Goal: Transaction & Acquisition: Purchase product/service

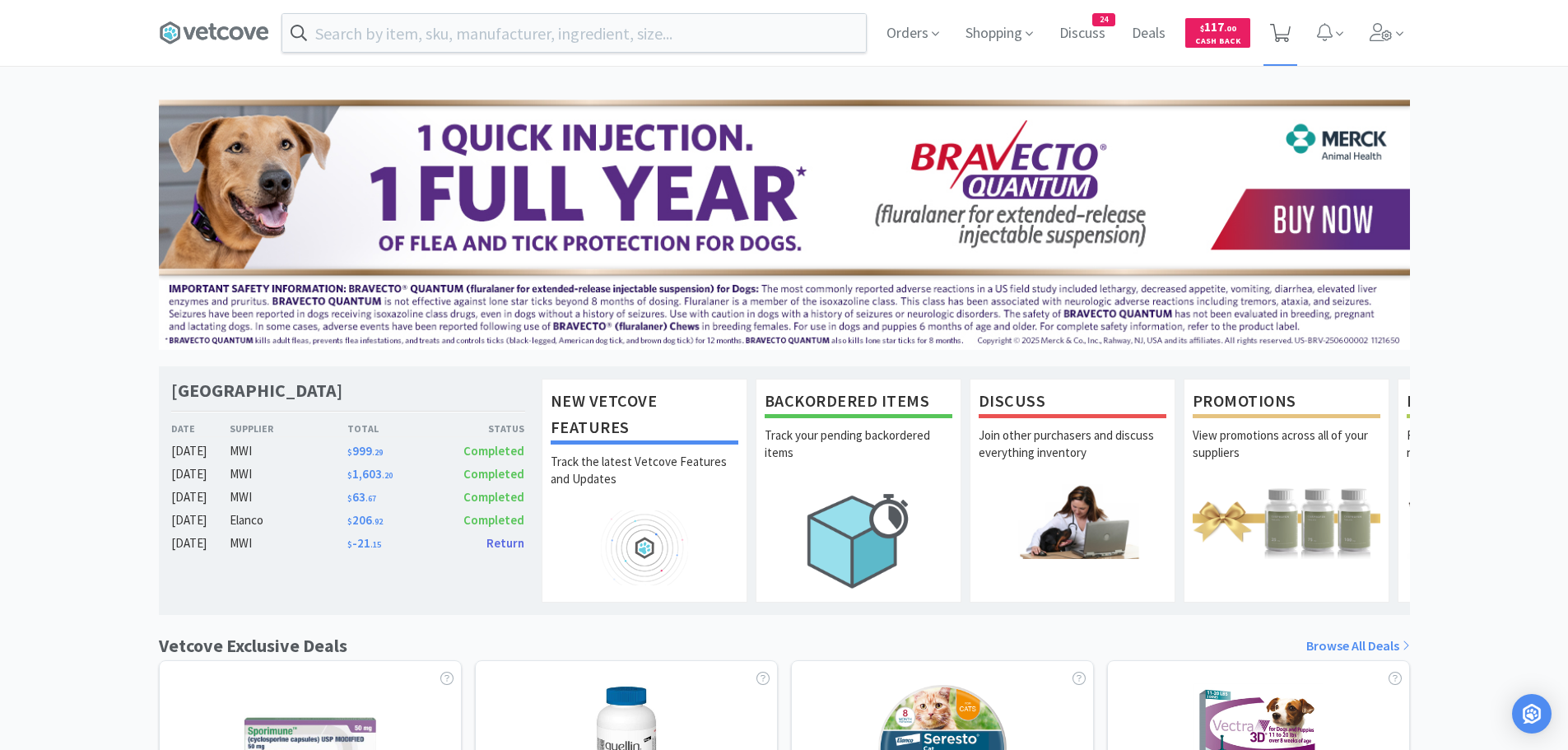
click at [1288, 40] on icon at bounding box center [1280, 33] width 21 height 18
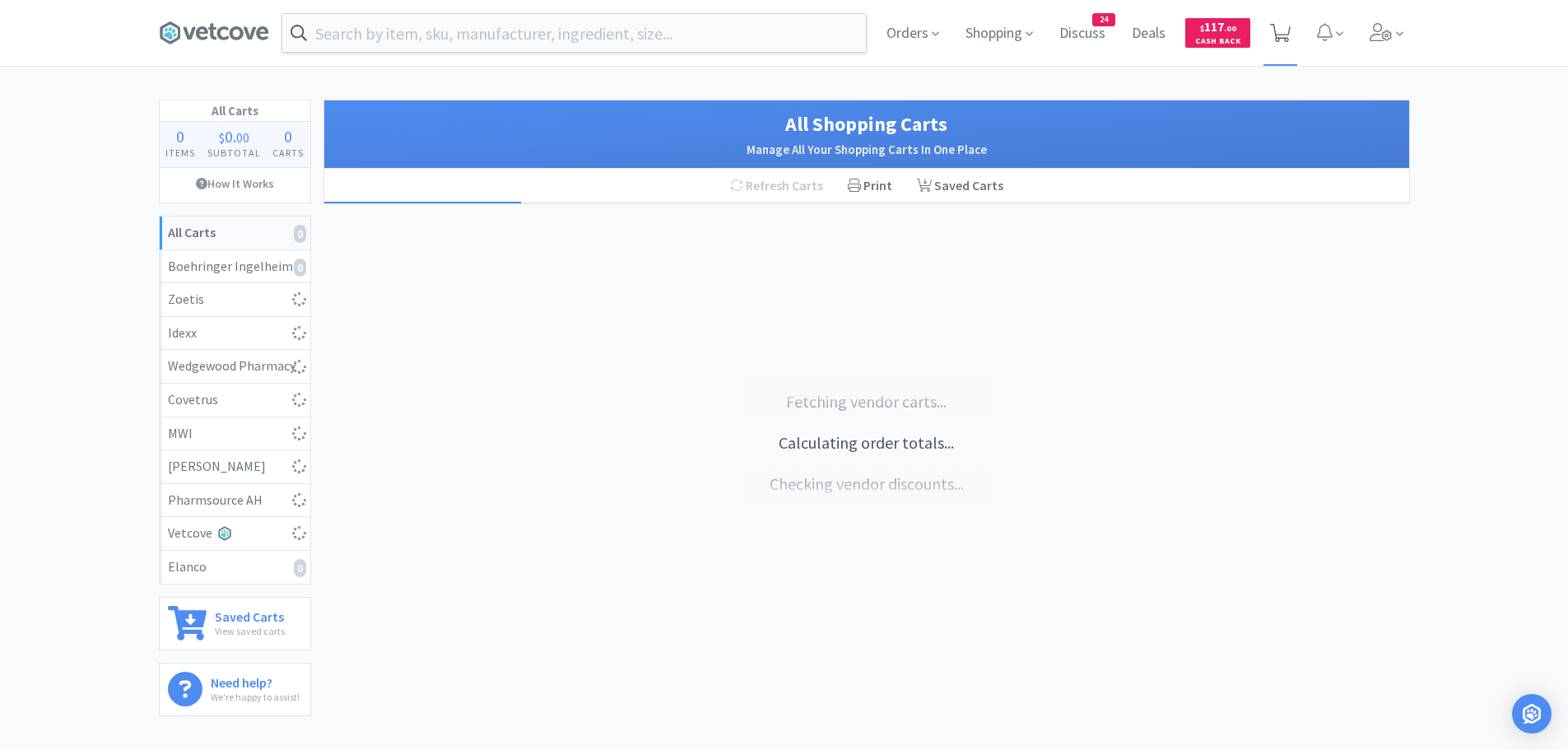
select select "10"
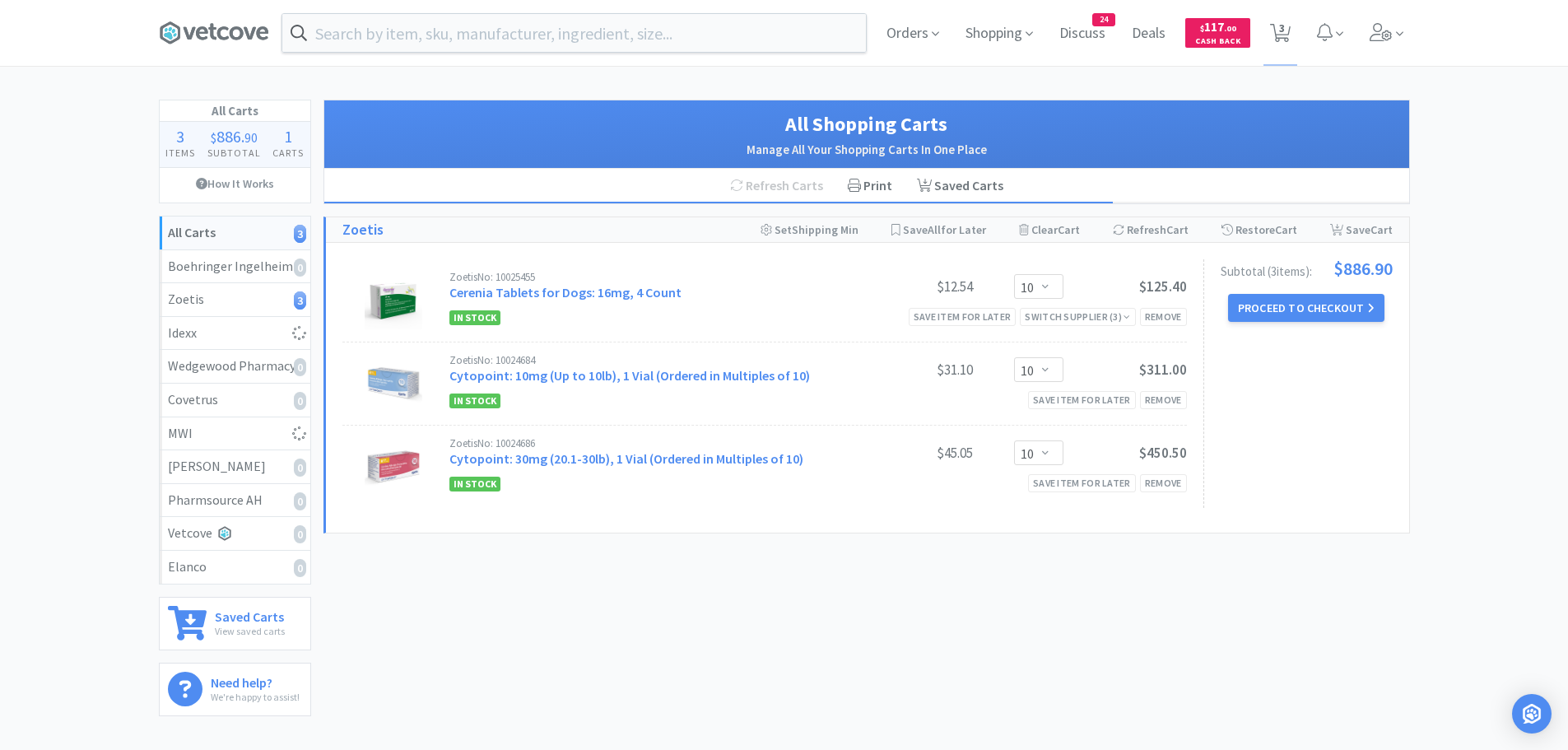
select select "1"
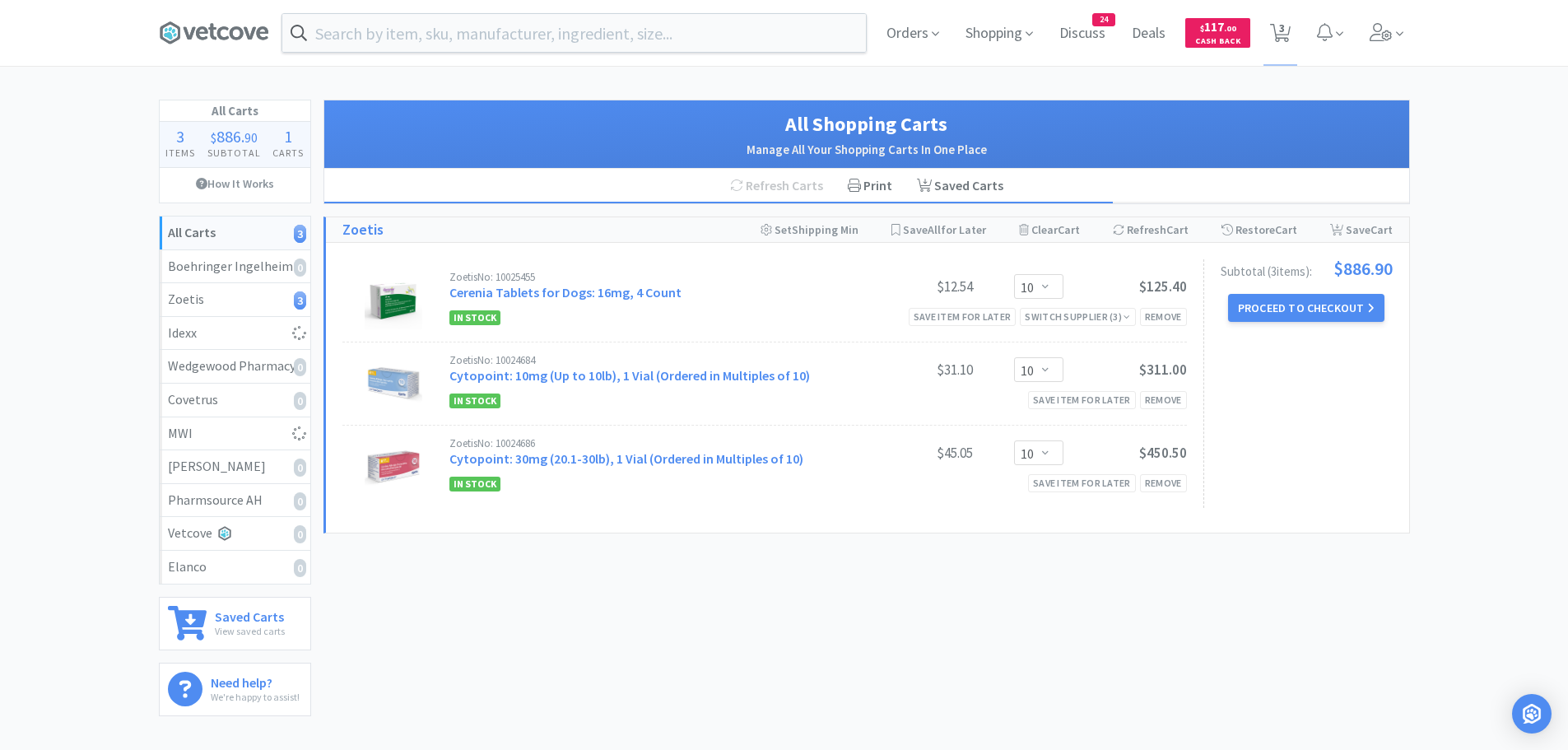
select select "2"
select select "1"
select select "12"
select select "1"
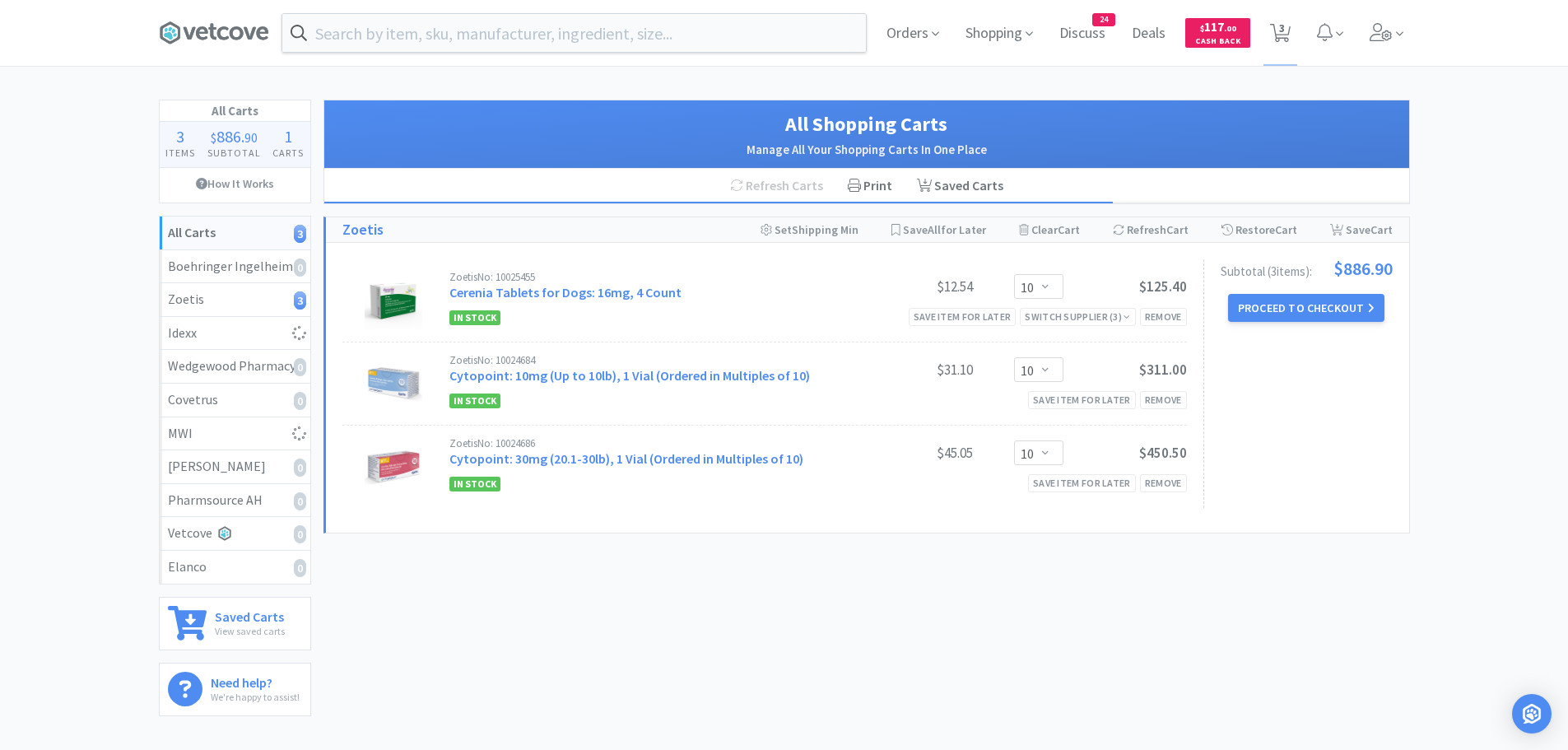
select select "1"
select select "5"
select select "1"
select select "2"
select select "1"
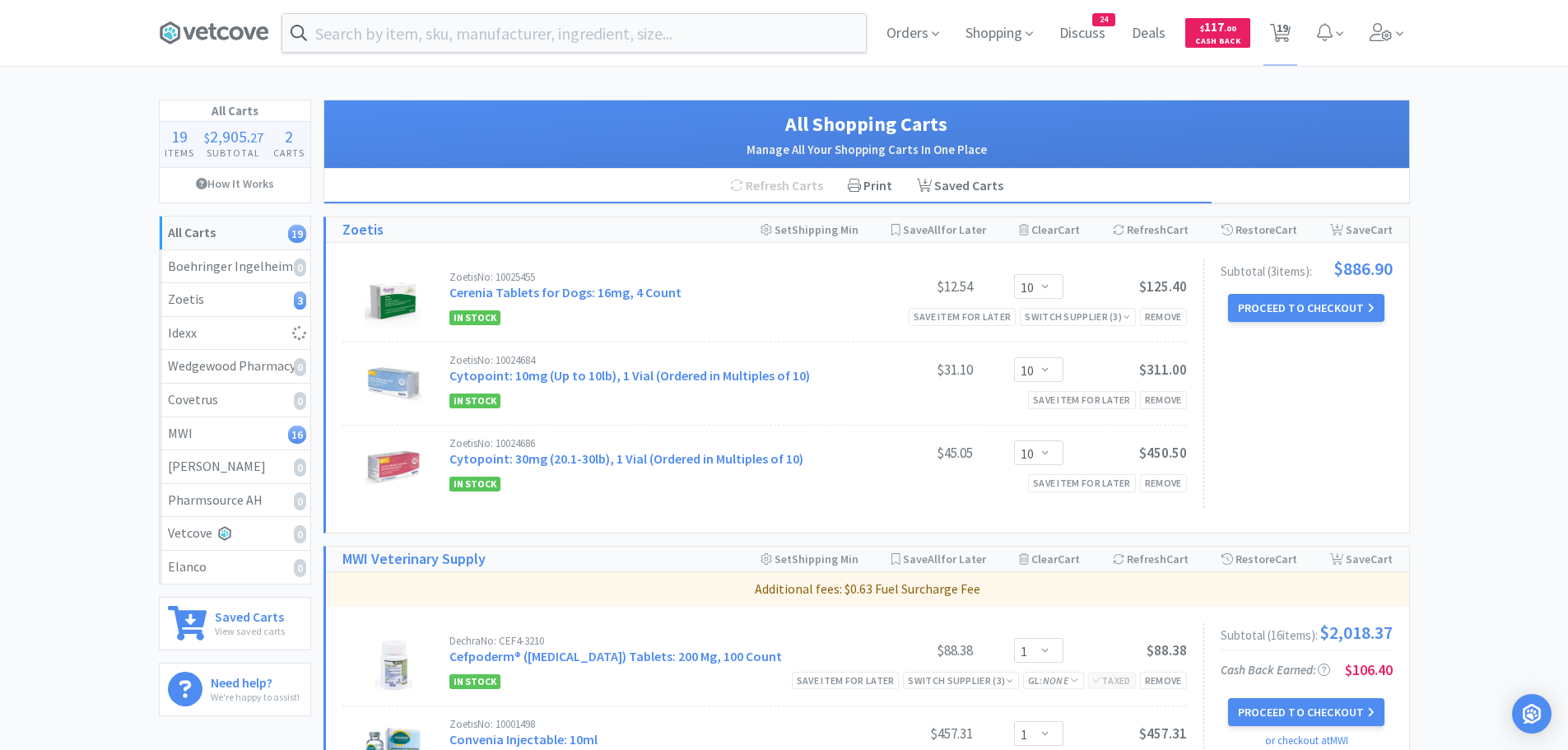
select select "1"
select select "50"
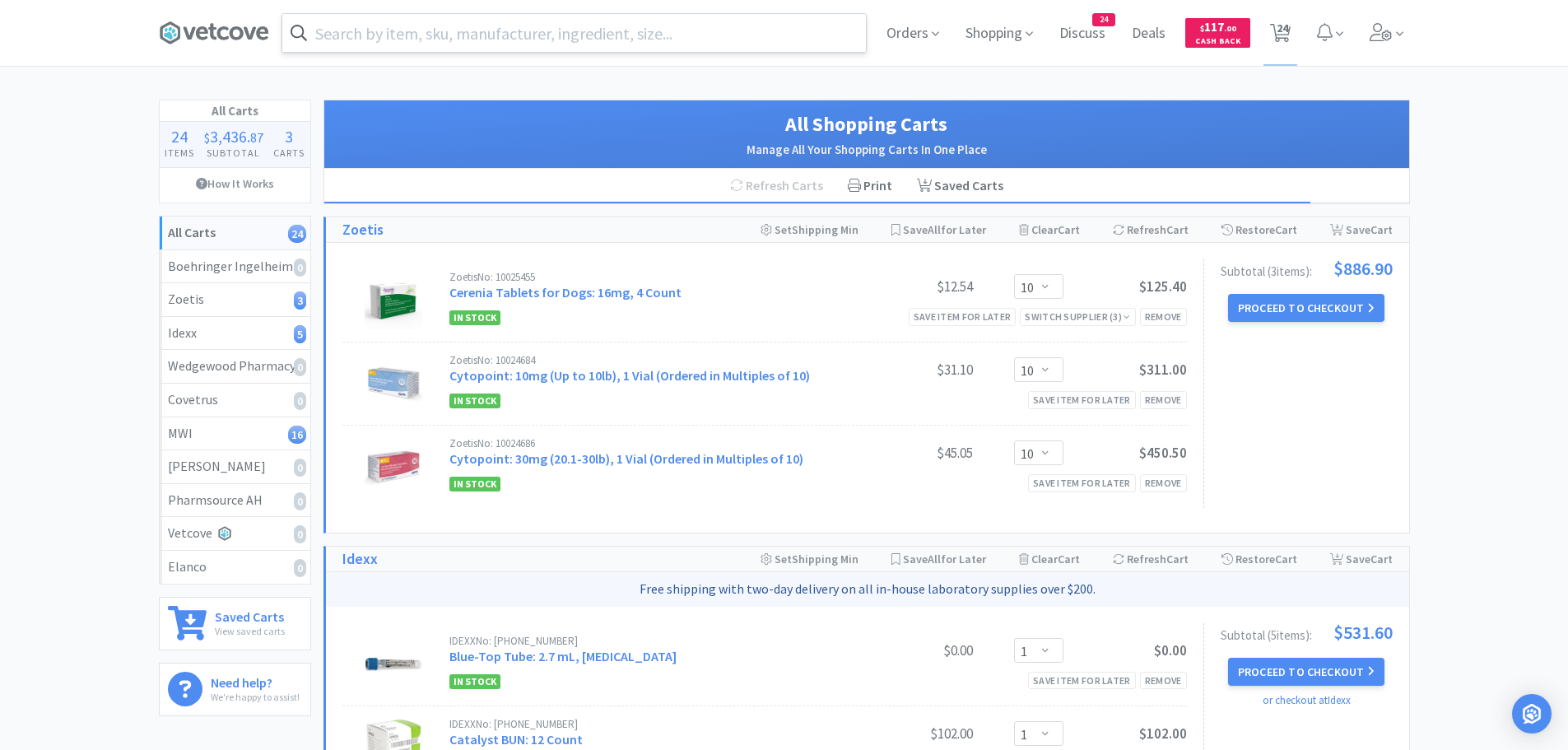
click at [502, 36] on input "text" at bounding box center [574, 33] width 584 height 38
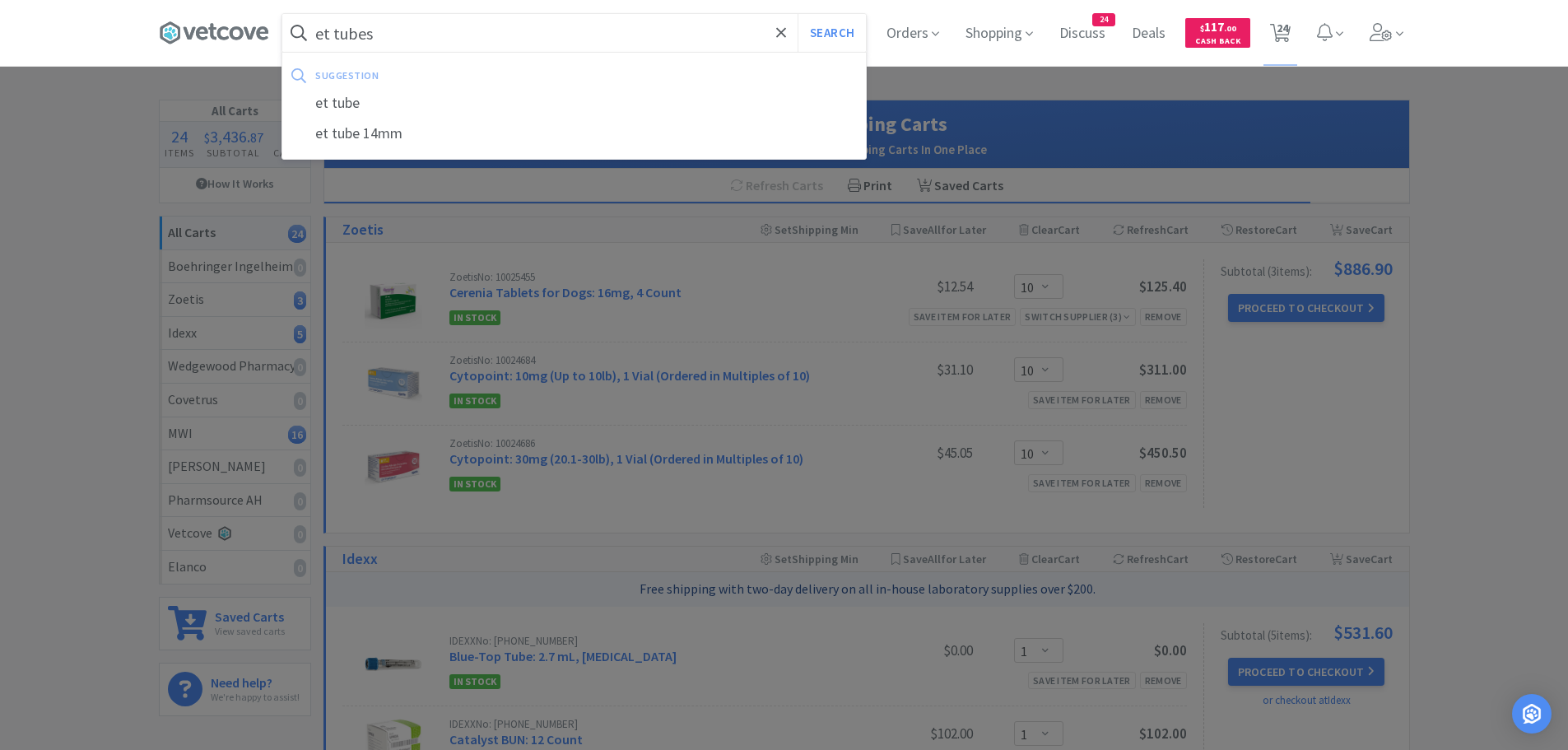
type input "et tubes"
click at [797, 14] on button "Search" at bounding box center [831, 33] width 69 height 38
select select "1"
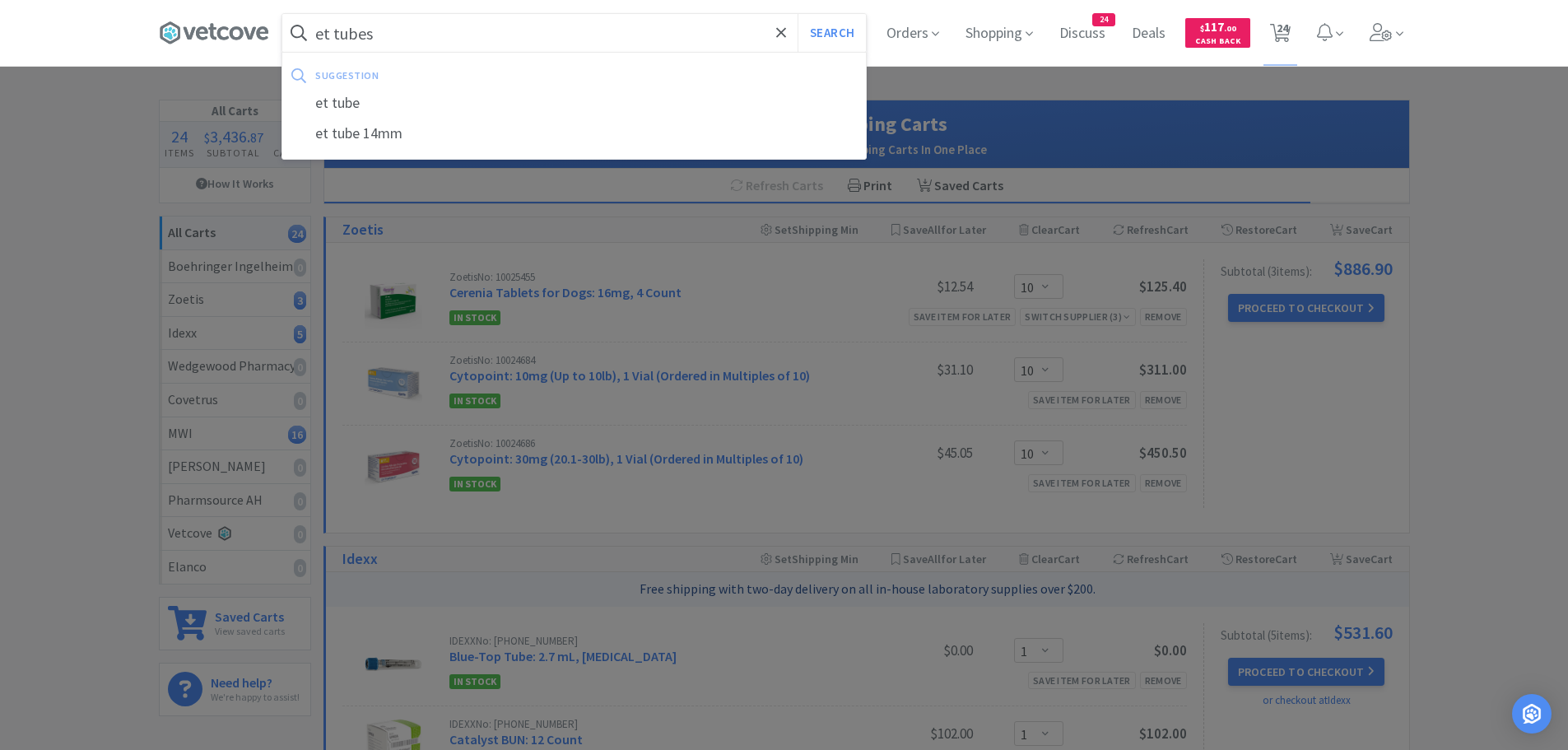
select select "1"
select select "2"
select select "1"
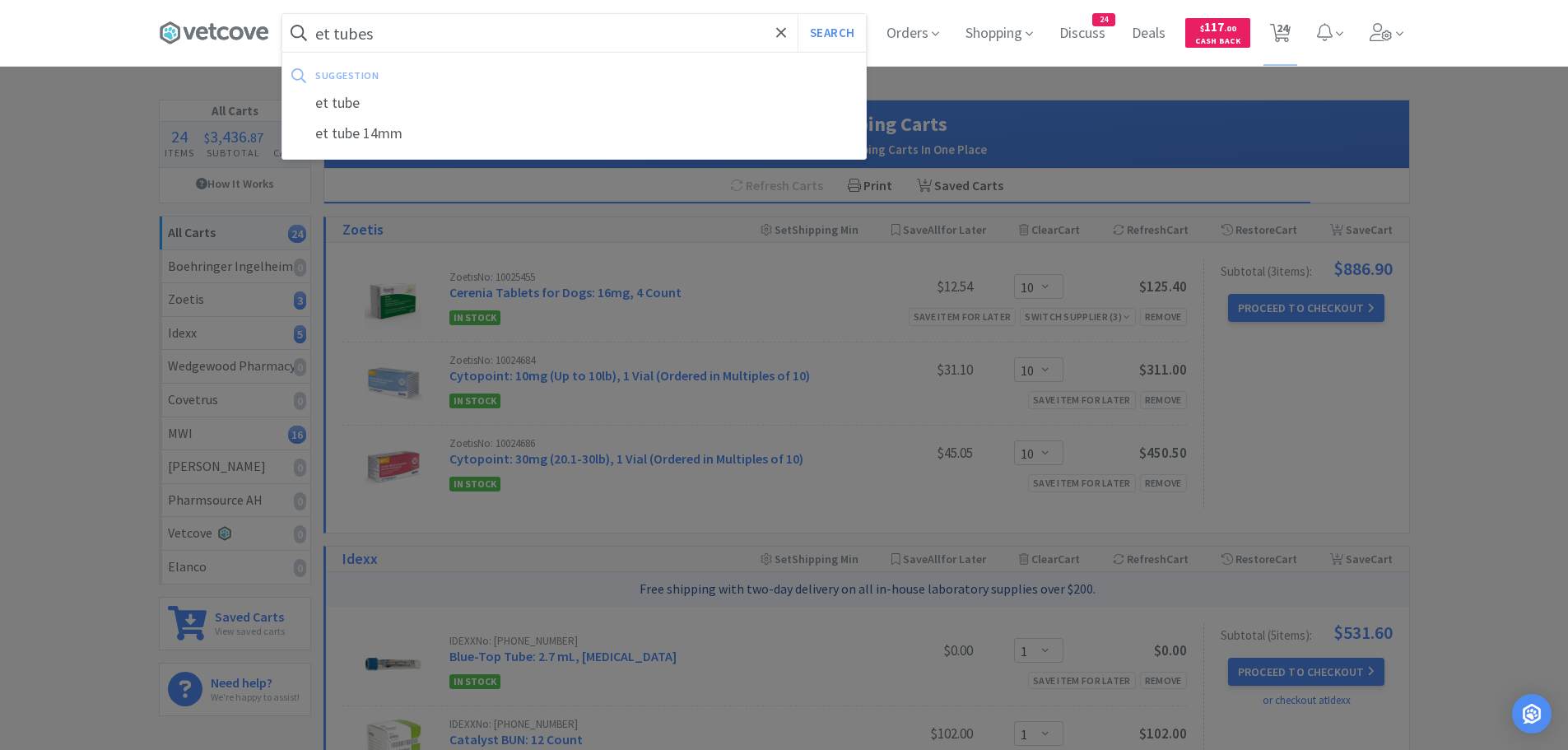
select select "12"
select select "1"
select select "5"
select select "1"
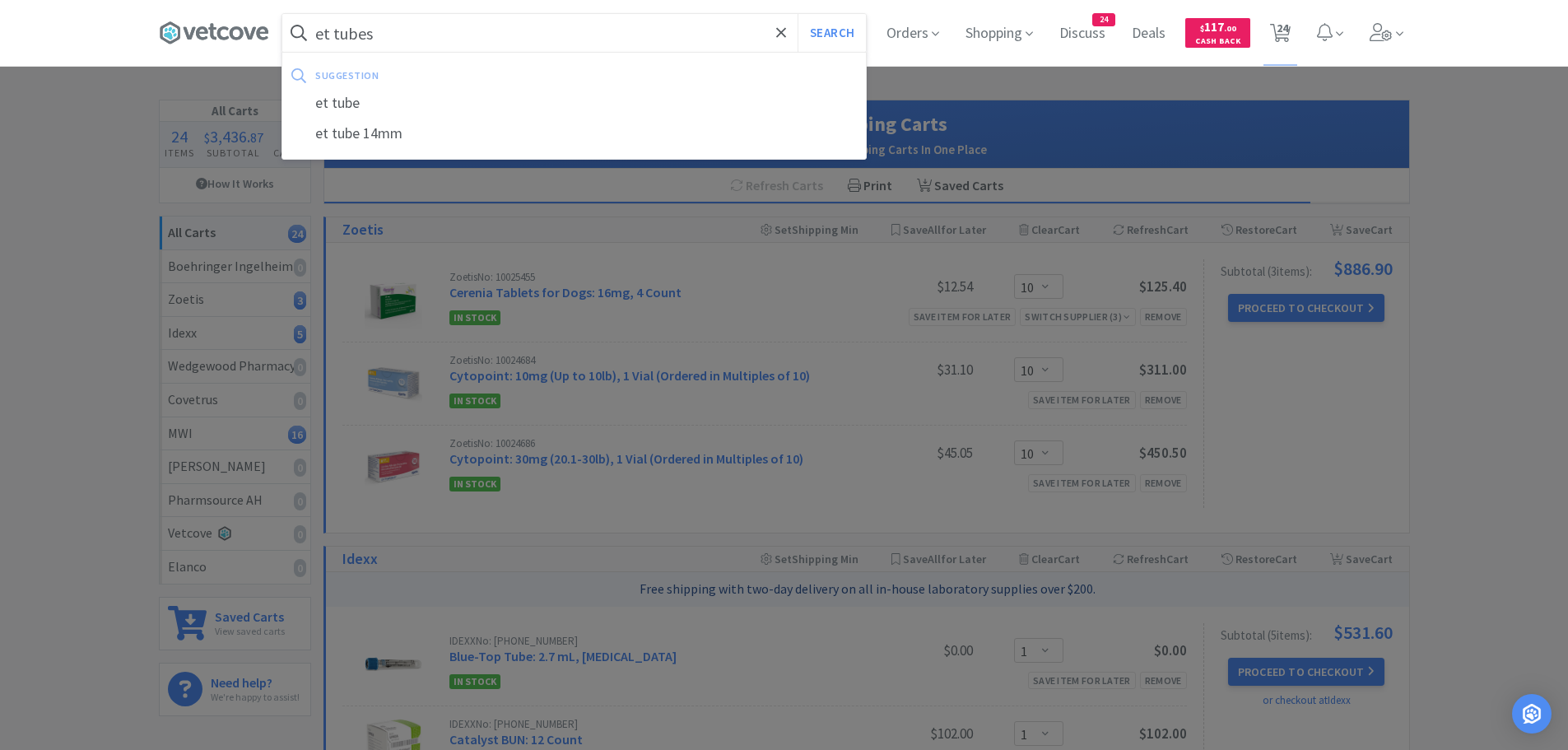
select select "2"
select select "1"
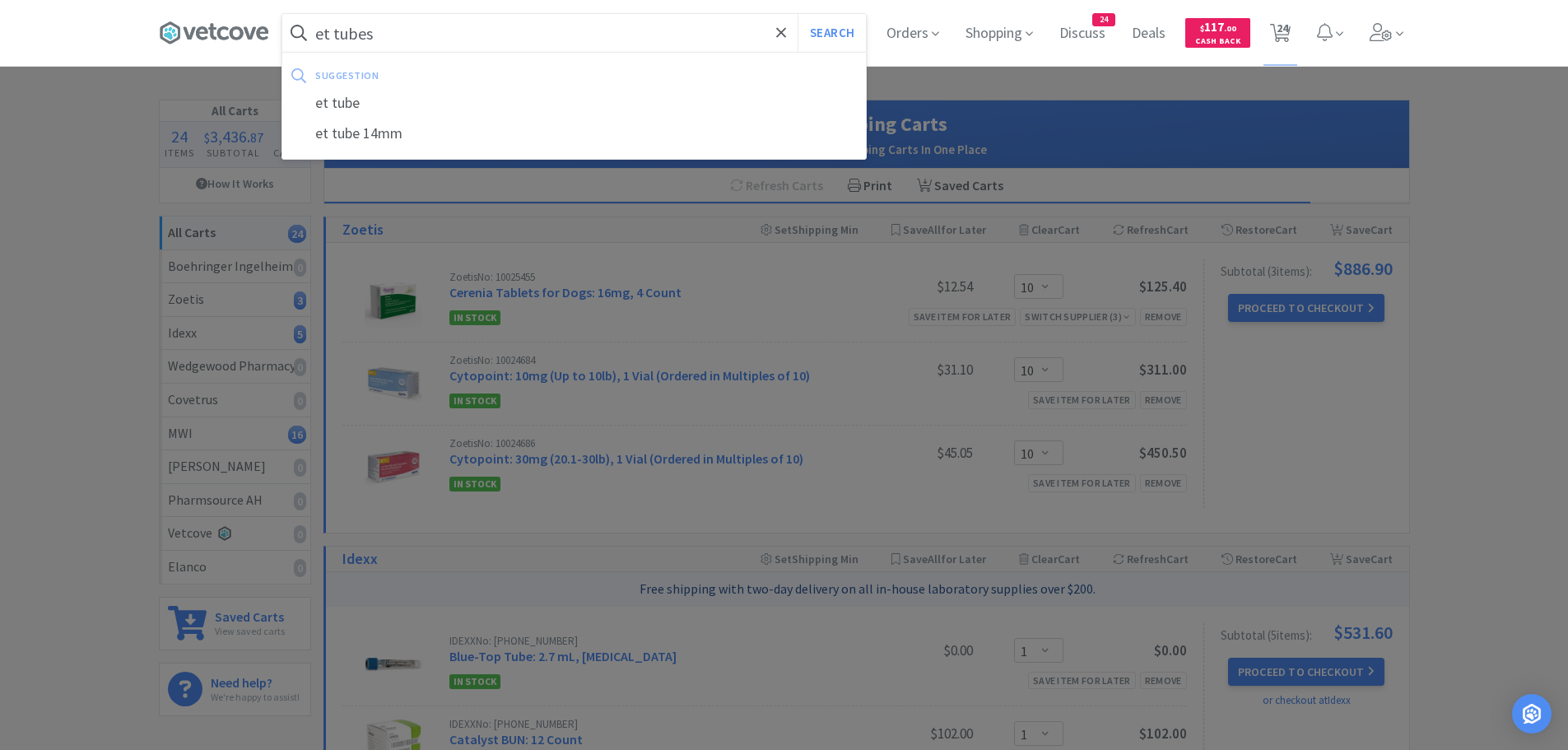
select select "50"
select select "10"
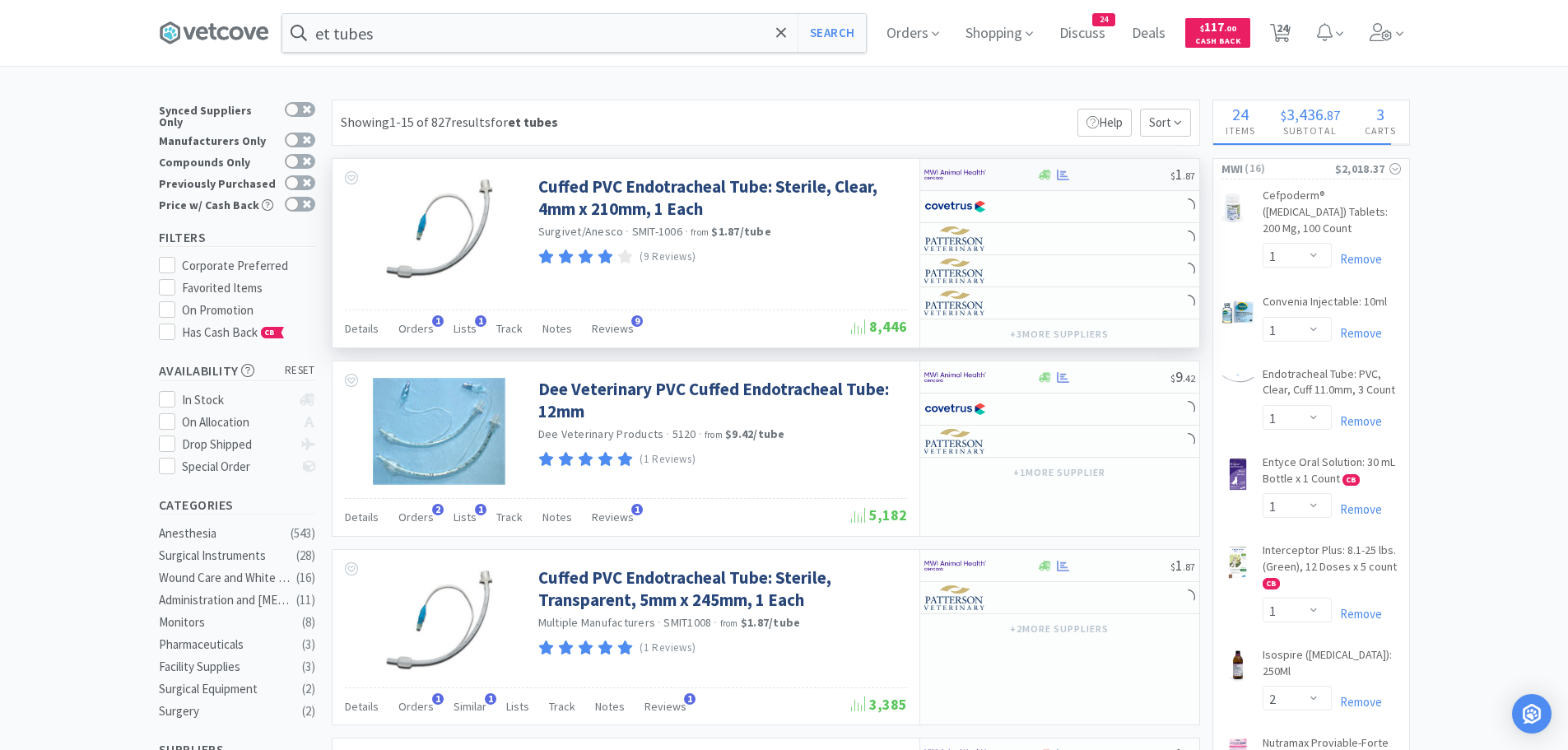
click at [999, 173] on div at bounding box center [970, 175] width 91 height 28
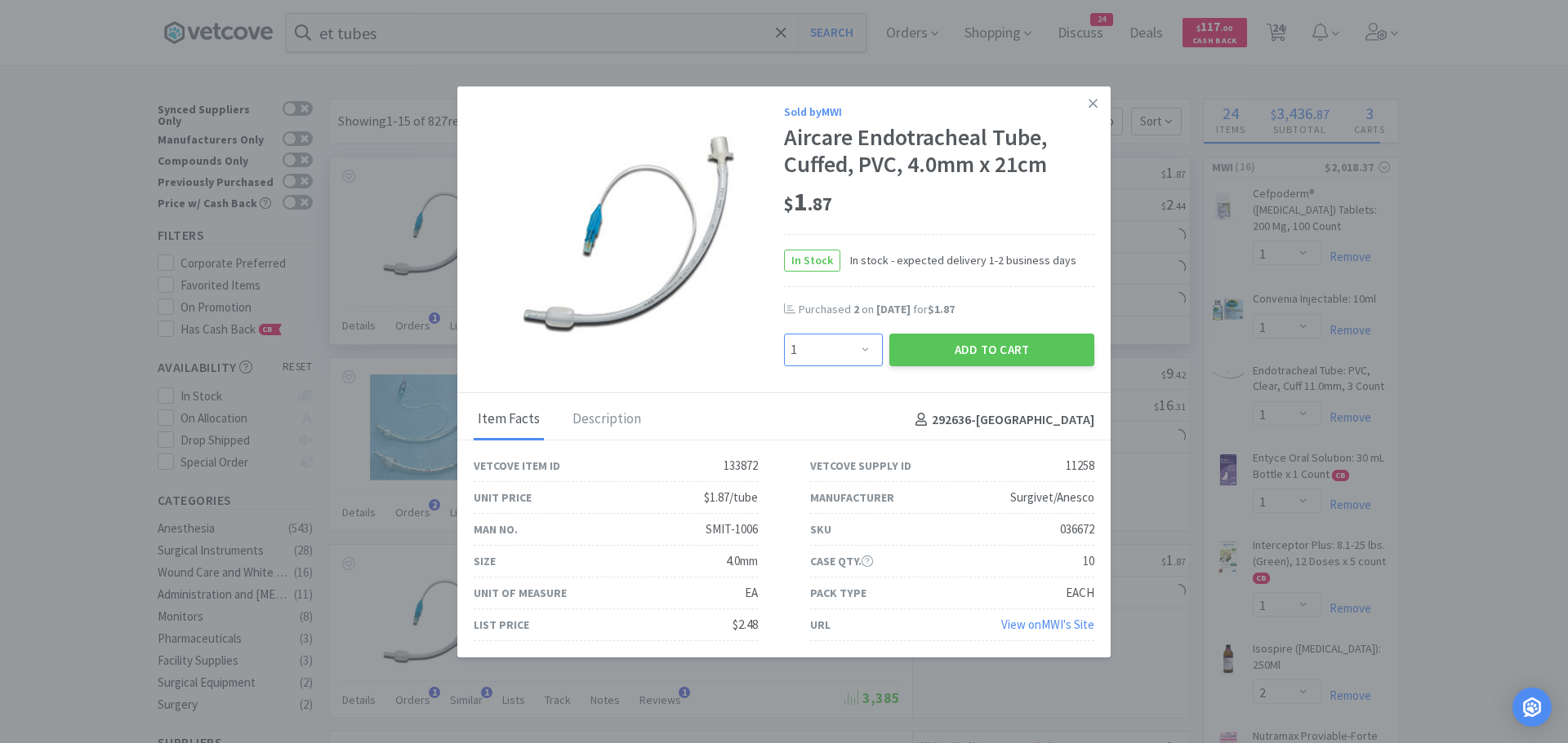
click at [830, 345] on select "Enter Quantity 1 2 3 4 5 6 7 8 9 10 11 12 13 14 15 16 17 18 19 20 Enter Quantity" at bounding box center [833, 350] width 99 height 33
select select "3"
click at [784, 334] on select "Enter Quantity 1 2 3 4 5 6 7 8 9 10 11 12 13 14 15 16 17 18 19 20 Enter Quantity" at bounding box center [833, 350] width 99 height 33
click at [1012, 351] on button "Add to Cart" at bounding box center [991, 350] width 205 height 33
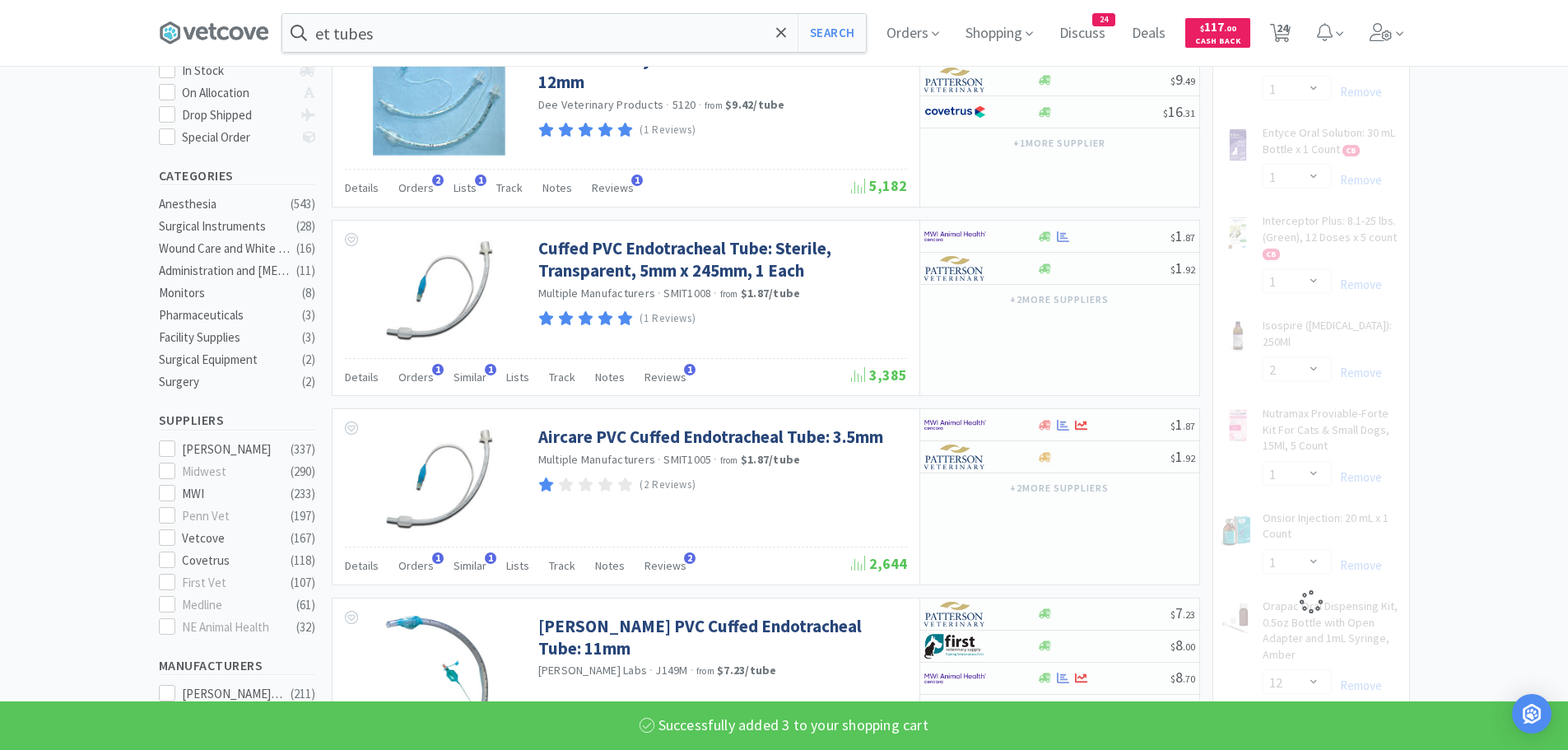
select select "3"
select select "1"
select select "2"
select select "12"
select select "5"
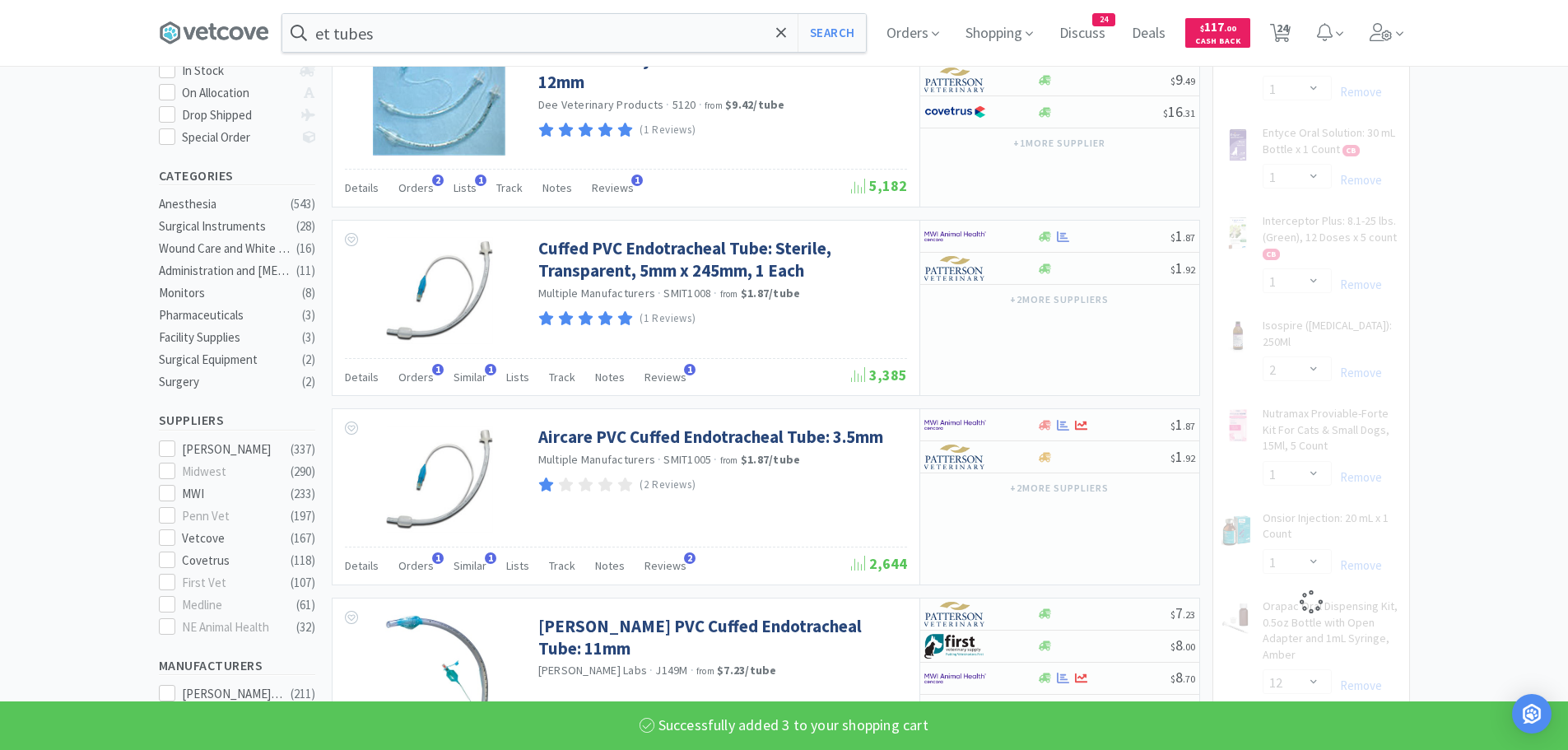
select select "1"
select select "2"
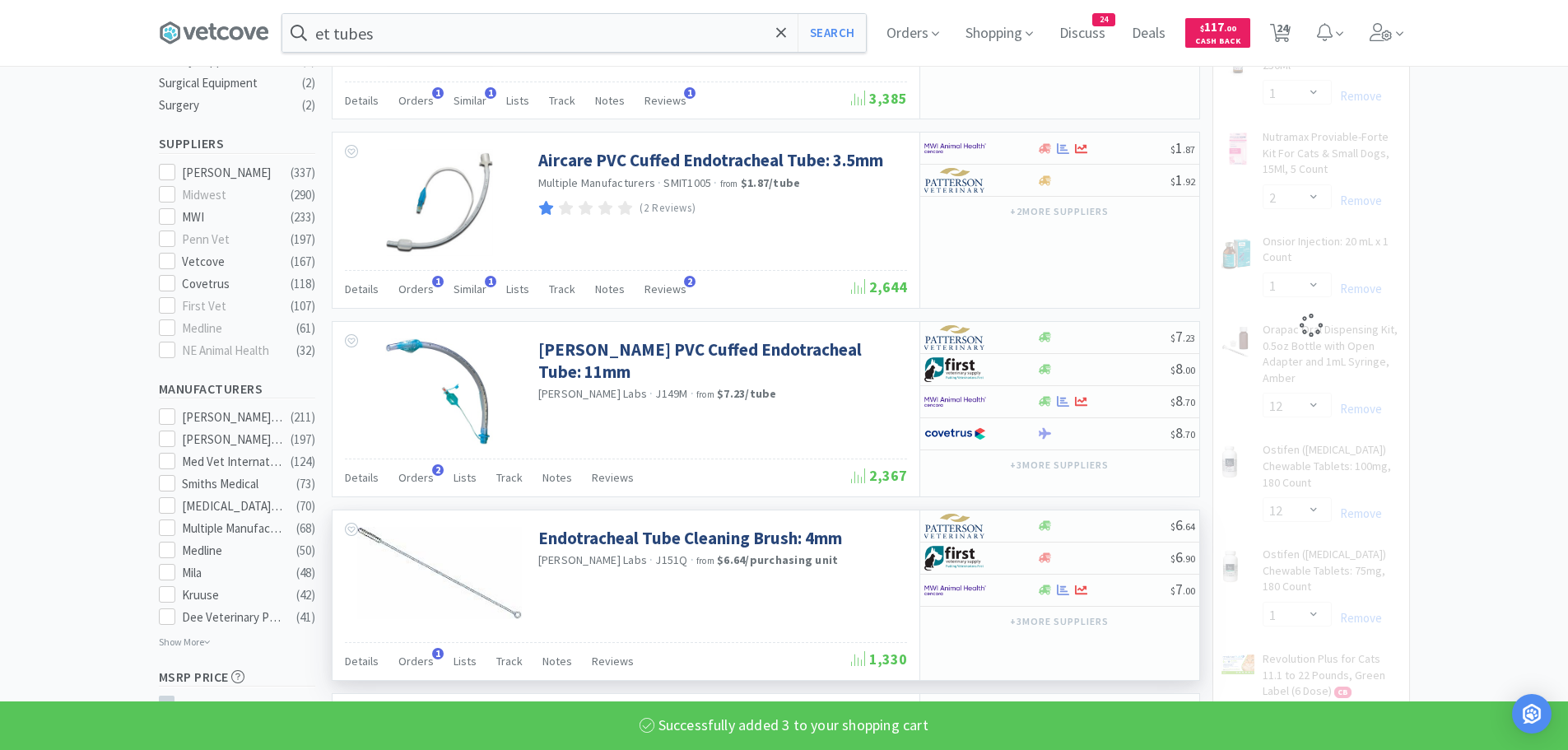
select select "1"
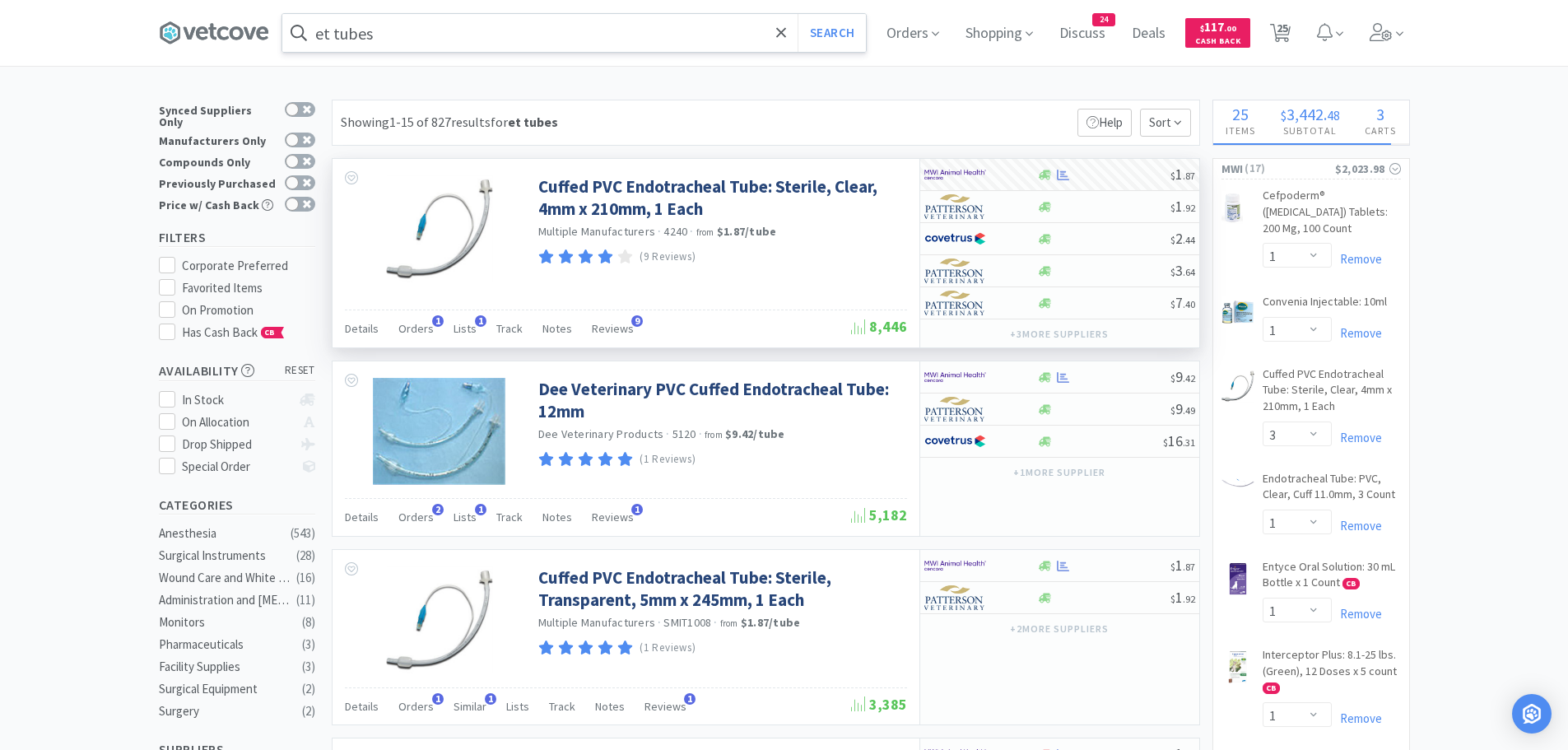
click at [438, 23] on input "et tubes" at bounding box center [574, 33] width 584 height 38
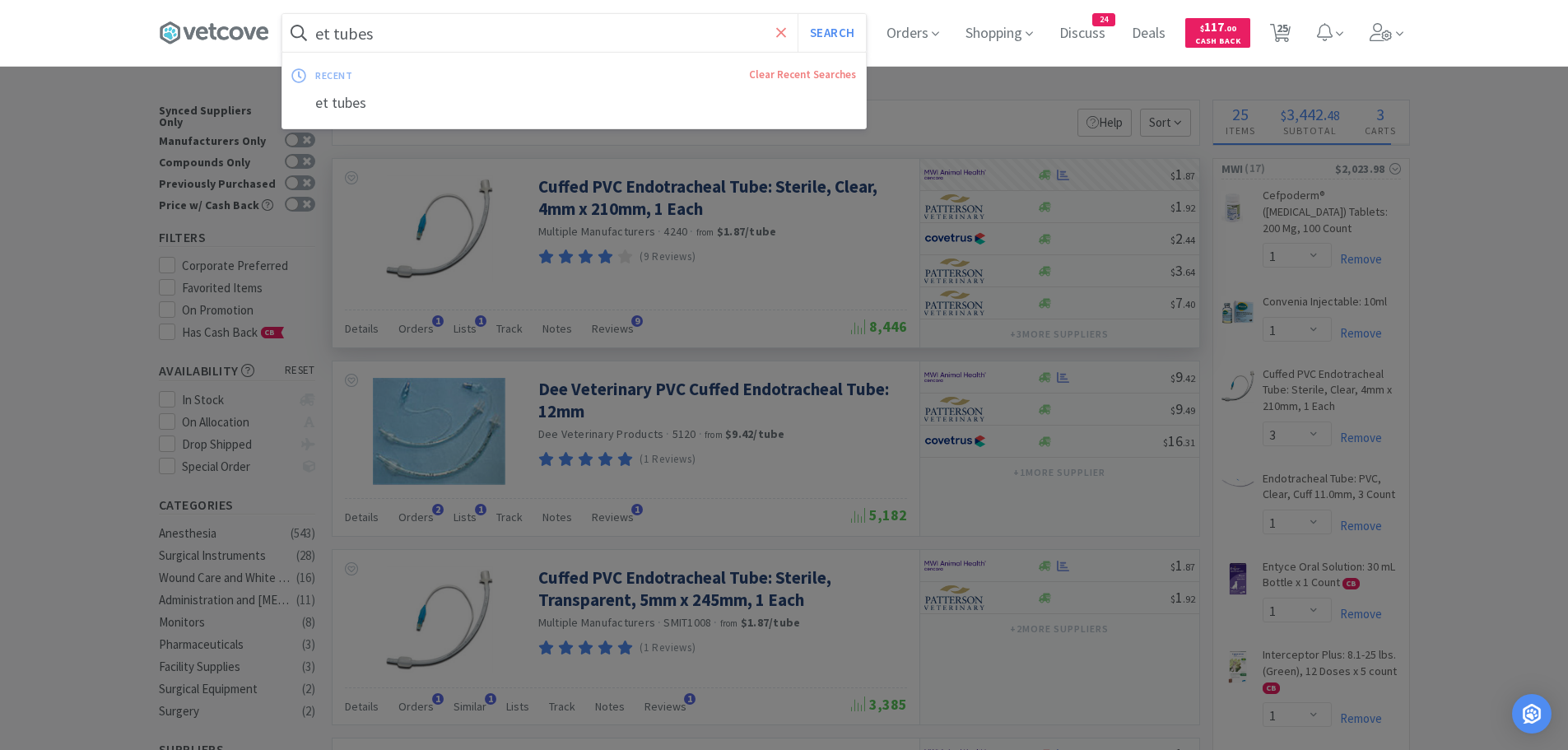
click at [787, 31] on icon at bounding box center [782, 33] width 11 height 17
click at [927, 35] on span "Orders" at bounding box center [913, 33] width 66 height 66
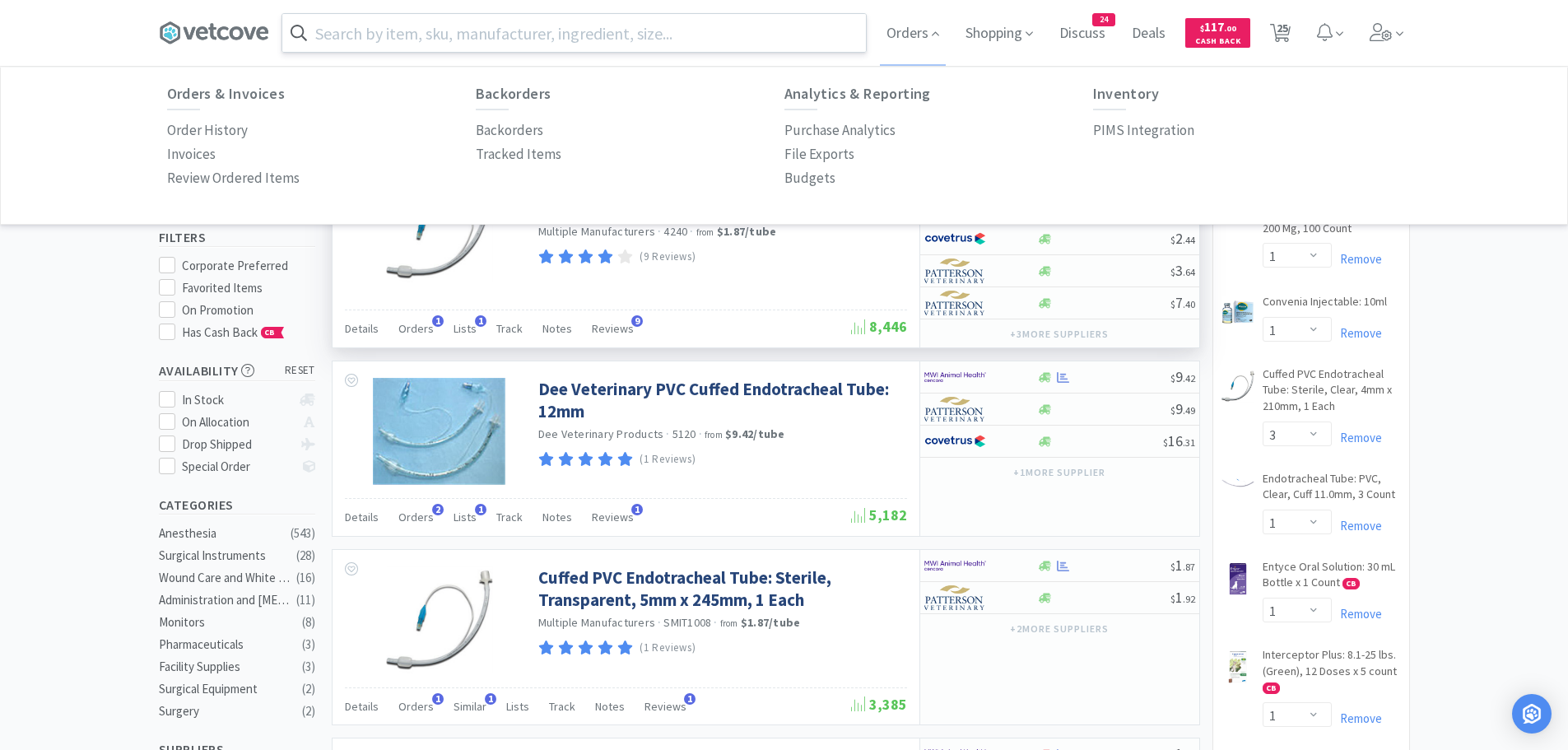
click at [586, 32] on input "text" at bounding box center [574, 33] width 584 height 38
